Goal: Transaction & Acquisition: Purchase product/service

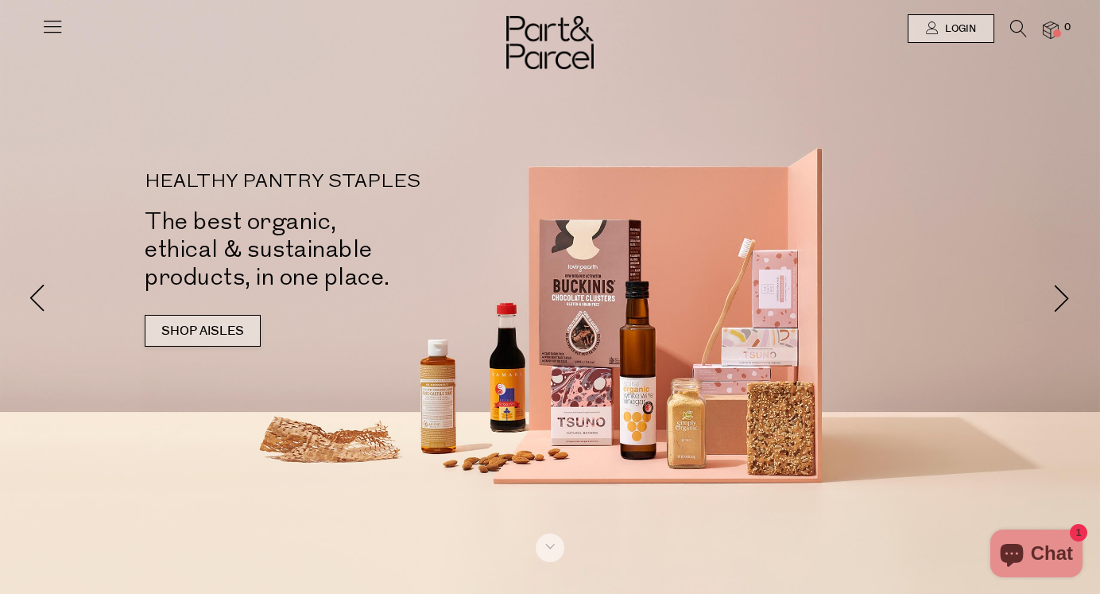
click at [210, 323] on link "SHOP AISLES" at bounding box center [203, 331] width 116 height 32
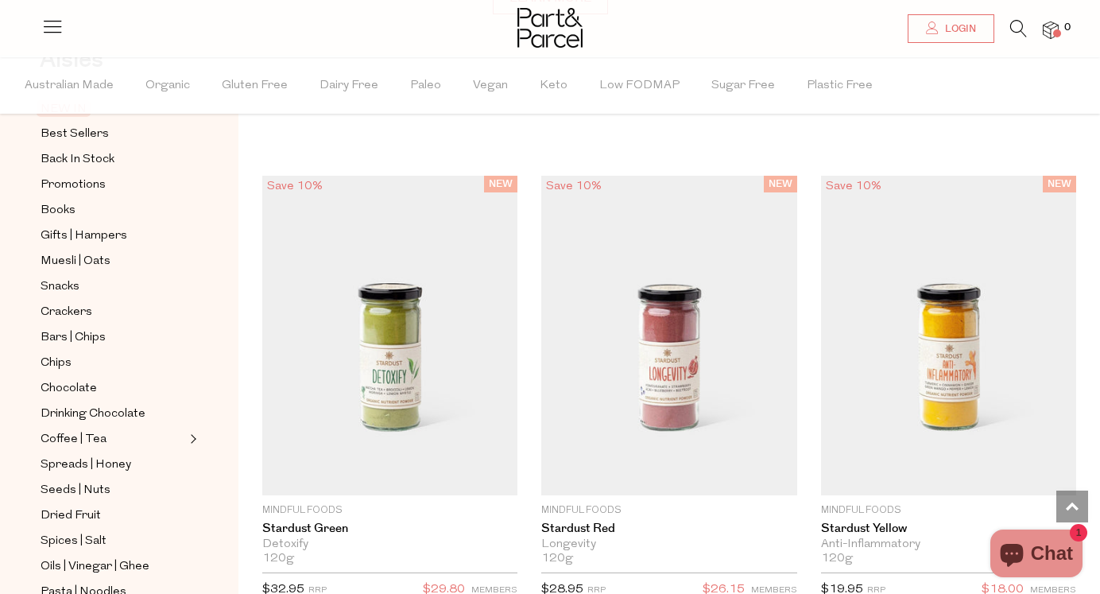
scroll to position [111, 0]
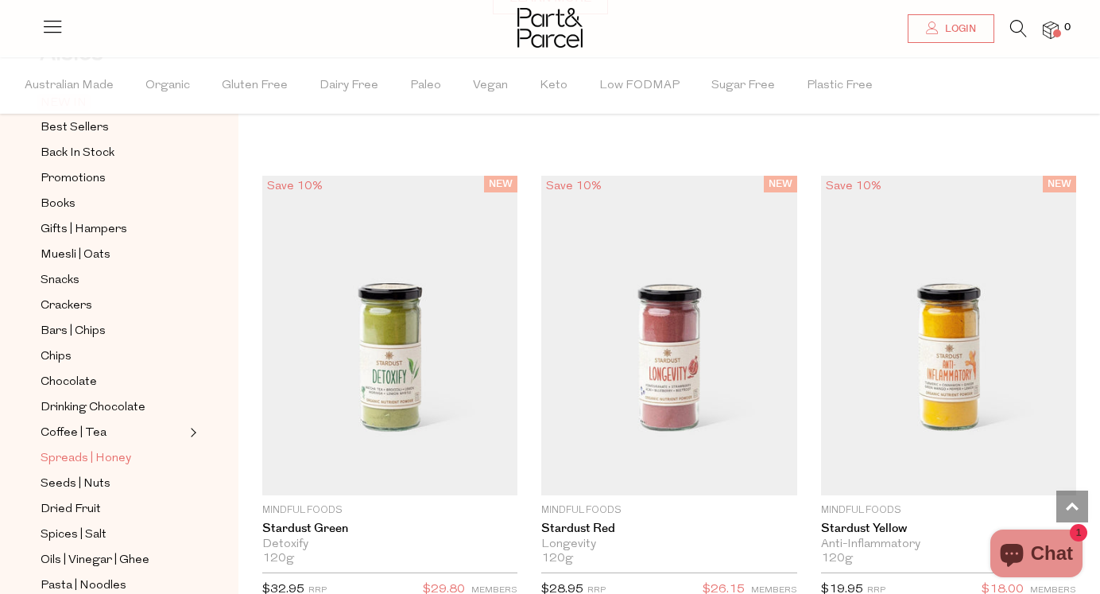
click at [112, 452] on span "Spreads | Honey" at bounding box center [86, 458] width 91 height 19
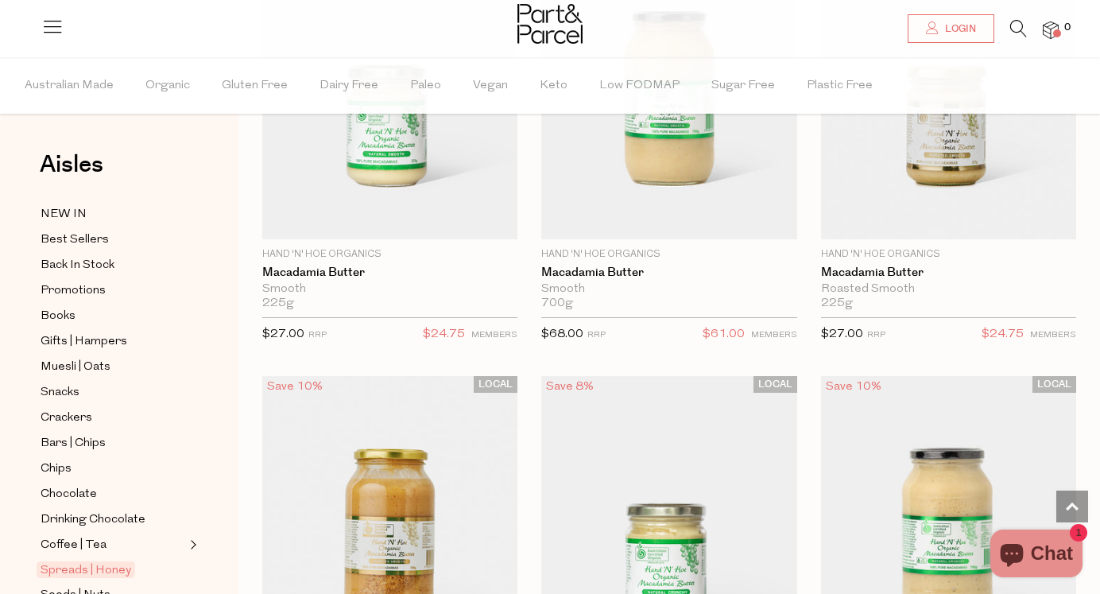
scroll to position [2303, 0]
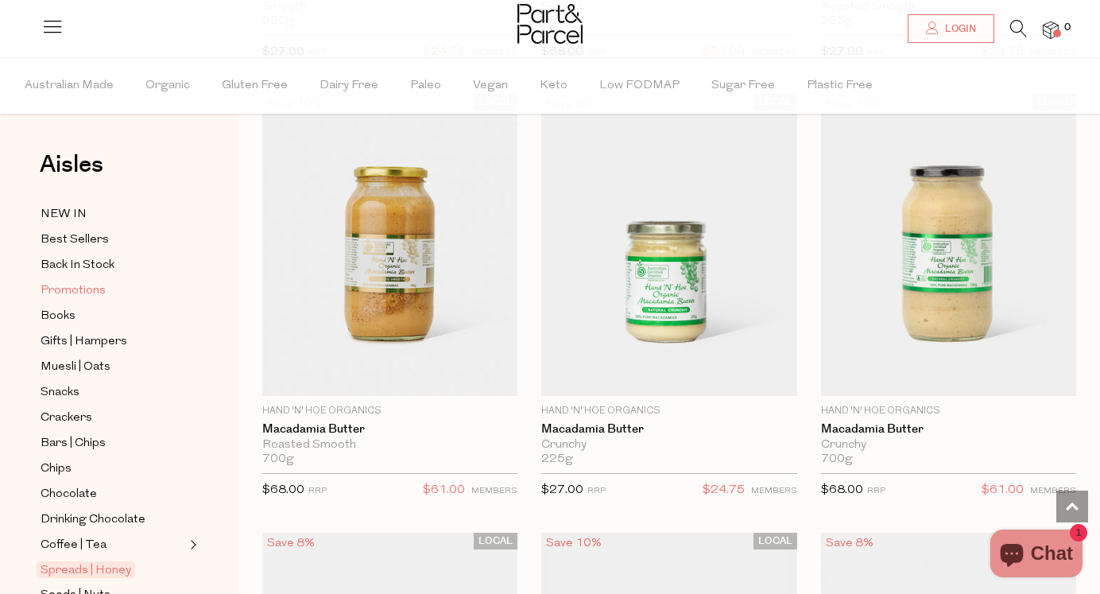
click at [91, 292] on span "Promotions" at bounding box center [73, 290] width 65 height 19
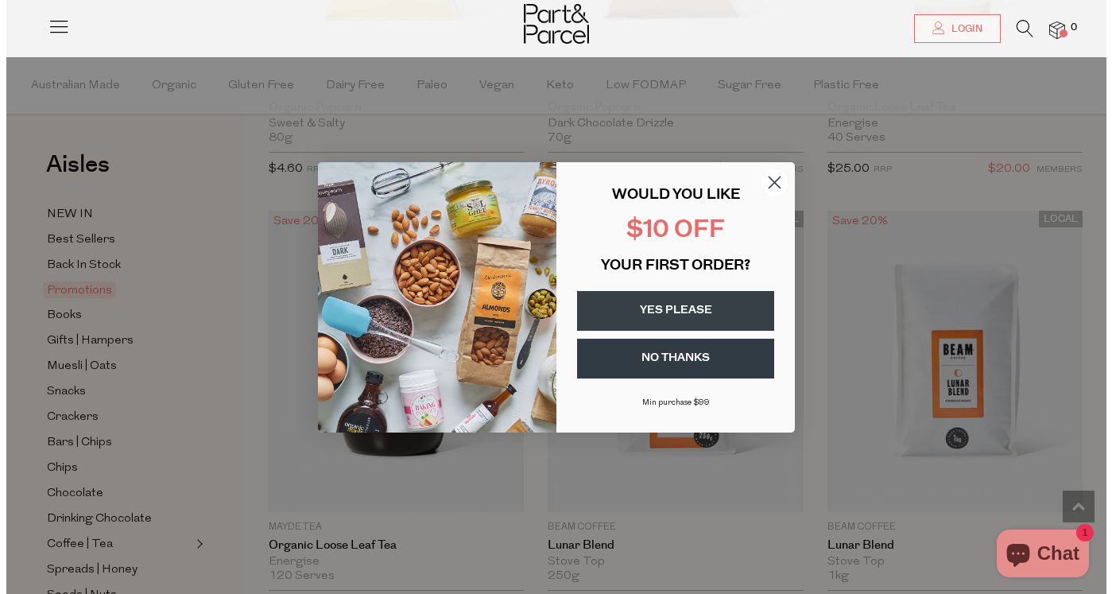
scroll to position [1320, 0]
